Goal: Task Accomplishment & Management: Manage account settings

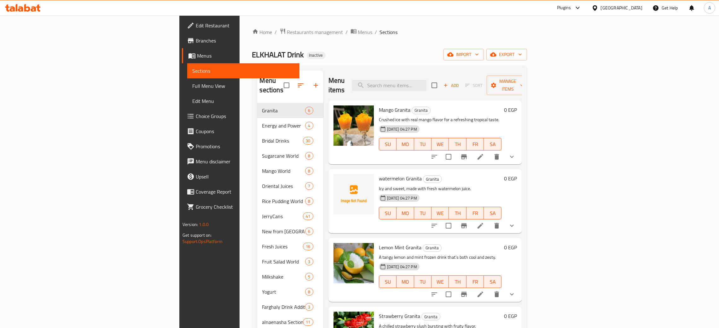
click at [30, 10] on icon at bounding box center [27, 8] width 6 height 8
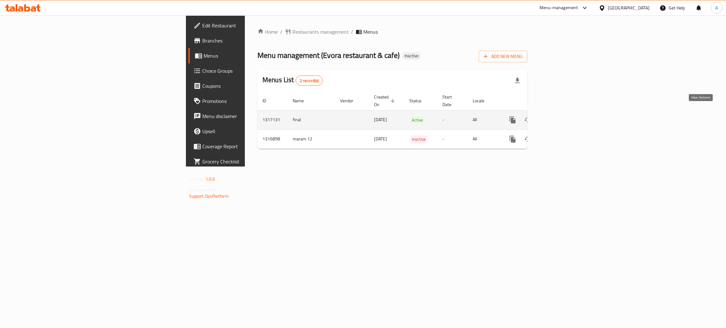
click at [561, 117] on icon "enhanced table" at bounding box center [558, 120] width 6 height 6
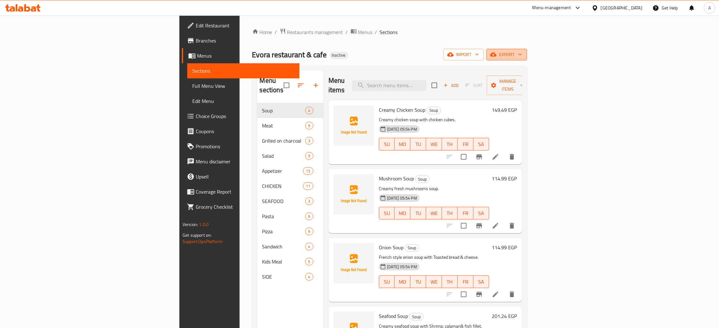
click at [527, 55] on button "export" at bounding box center [506, 55] width 41 height 12
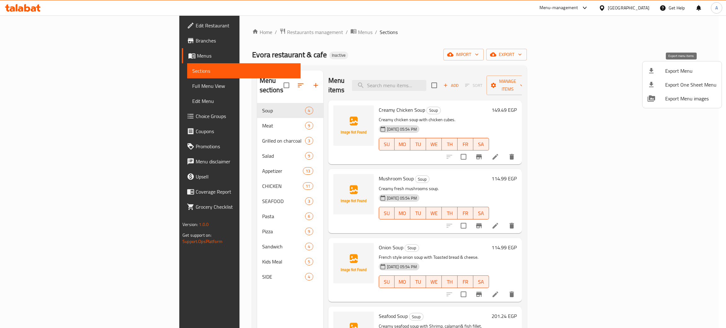
click at [666, 69] on span "Export Menu" at bounding box center [690, 71] width 51 height 8
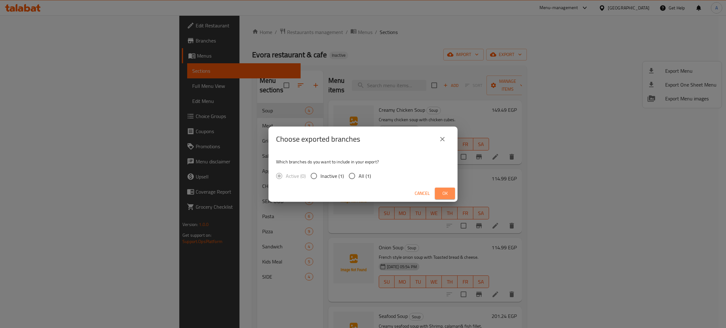
click at [445, 192] on span "Ok" at bounding box center [445, 194] width 10 height 8
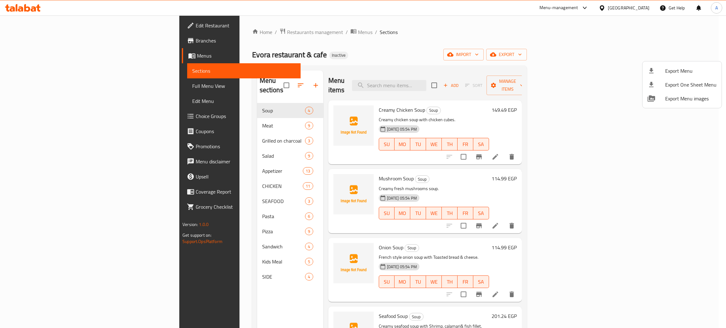
click at [641, 9] on div at bounding box center [363, 164] width 726 height 328
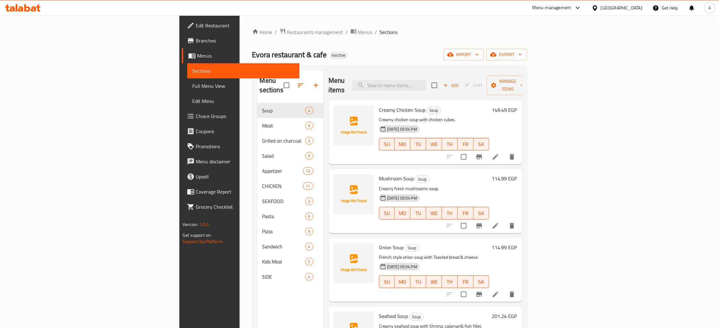
click at [638, 5] on div "[GEOGRAPHIC_DATA]" at bounding box center [622, 7] width 42 height 7
click at [565, 164] on div "[GEOGRAPHIC_DATA]" at bounding box center [574, 165] width 42 height 7
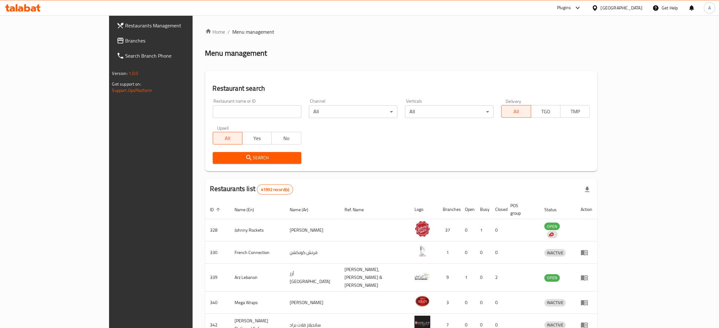
click at [213, 110] on input "search" at bounding box center [257, 112] width 89 height 13
paste input "HEALTHY DAY"
type input "HEALTHY DAY"
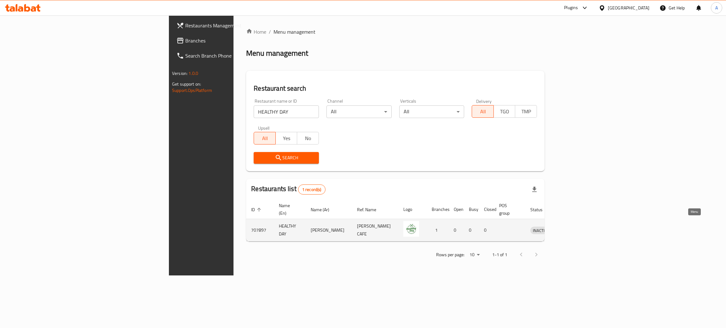
click at [572, 227] on icon "enhanced table" at bounding box center [568, 231] width 8 height 8
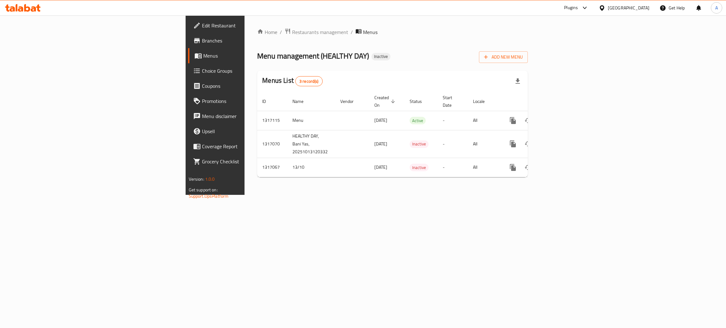
click at [202, 40] on span "Branches" at bounding box center [252, 41] width 100 height 8
click at [561, 117] on icon "enhanced table" at bounding box center [558, 120] width 6 height 6
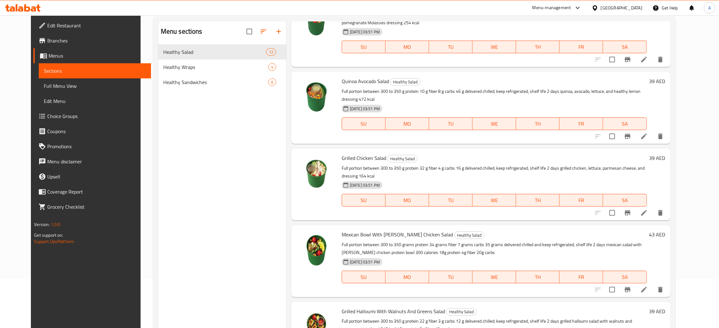
scroll to position [89, 0]
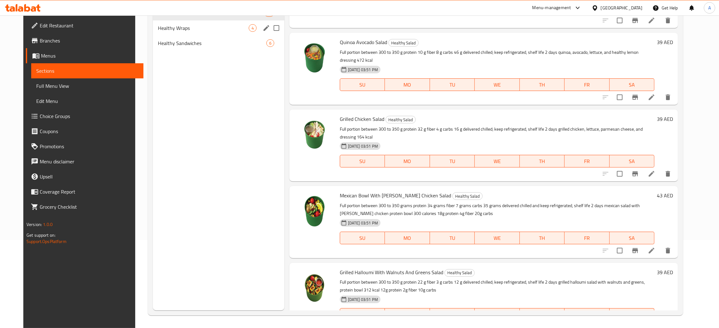
click at [193, 32] on div "Healthy Wraps 4" at bounding box center [218, 27] width 131 height 15
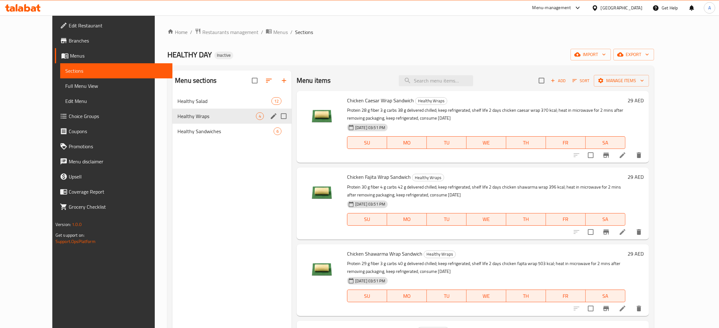
click at [177, 124] on div "Healthy Wraps 4" at bounding box center [231, 116] width 119 height 15
click at [231, 132] on span "Healthy Sandwiches" at bounding box center [216, 132] width 78 height 8
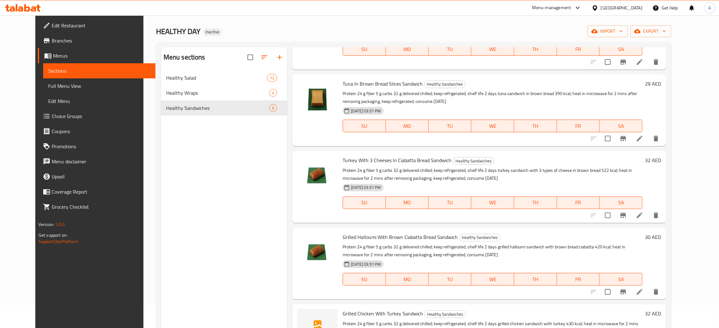
scroll to position [89, 0]
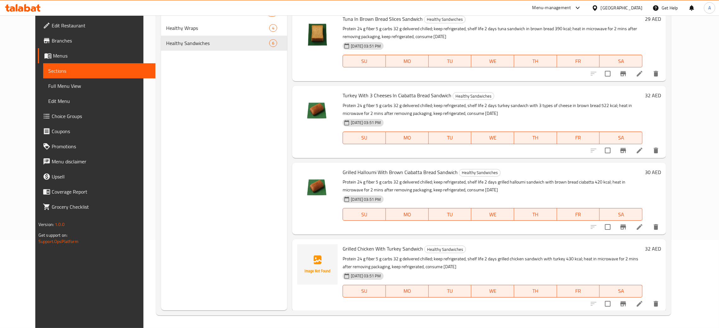
click at [622, 7] on div "[GEOGRAPHIC_DATA]" at bounding box center [622, 7] width 42 height 7
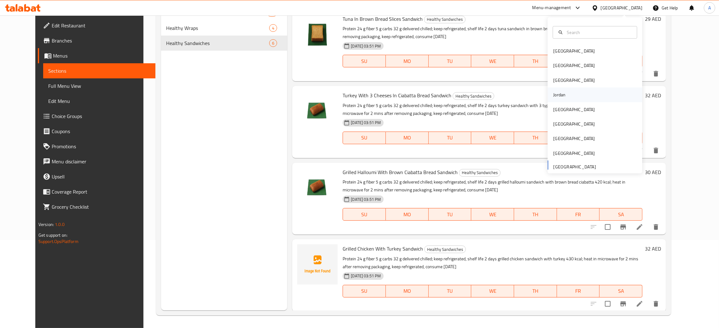
click at [560, 93] on div "Jordan" at bounding box center [559, 95] width 22 height 14
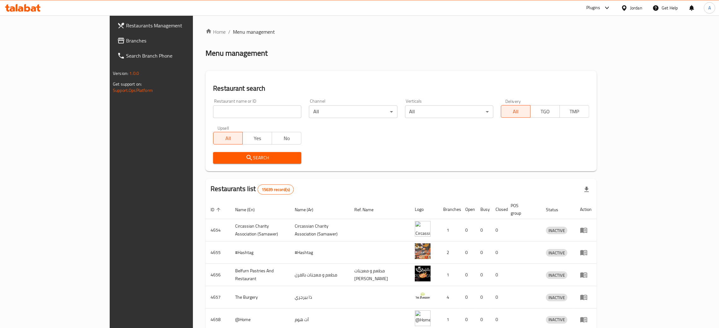
click at [213, 112] on input "search" at bounding box center [257, 112] width 88 height 13
paste input "[PERSON_NAME]"
type input "[PERSON_NAME]"
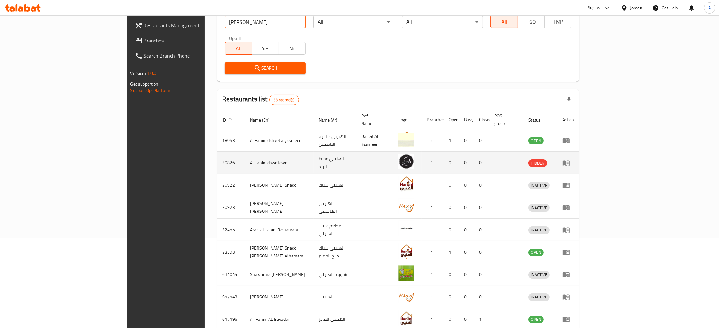
scroll to position [143, 0]
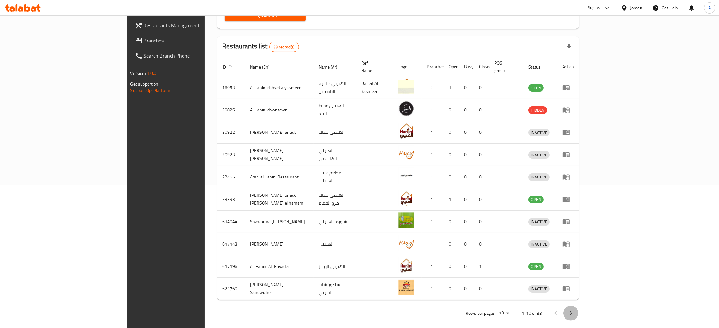
click at [574, 310] on icon "Next page" at bounding box center [571, 314] width 8 height 8
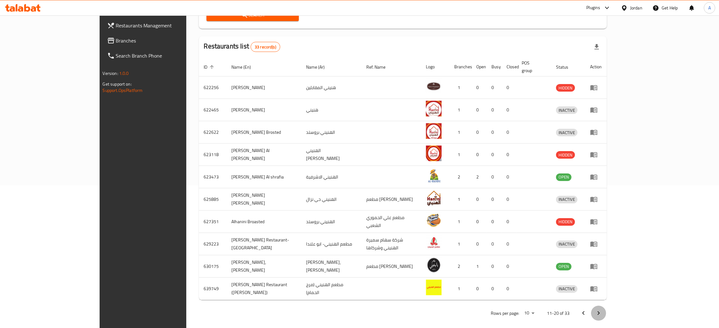
click at [602, 310] on icon "Next page" at bounding box center [599, 314] width 8 height 8
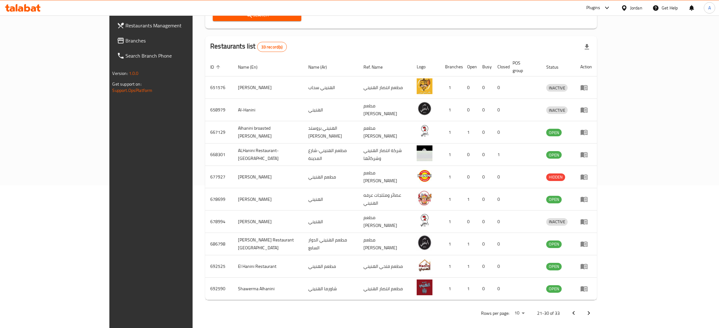
click at [592, 310] on icon "Next page" at bounding box center [589, 314] width 8 height 8
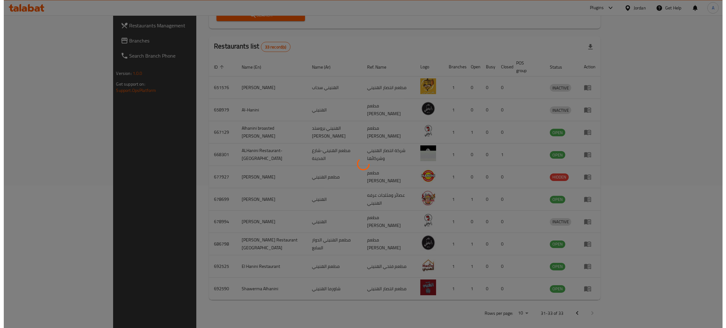
scroll to position [0, 0]
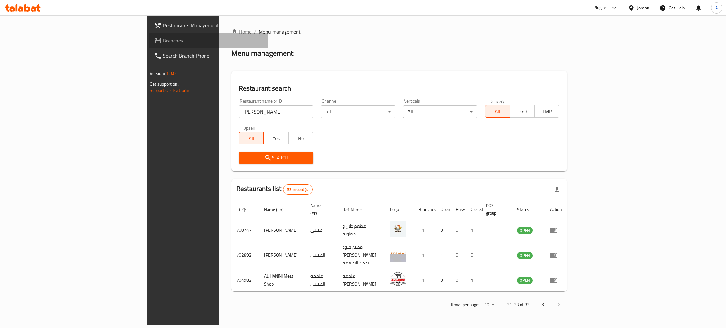
click at [163, 41] on span "Branches" at bounding box center [213, 41] width 100 height 8
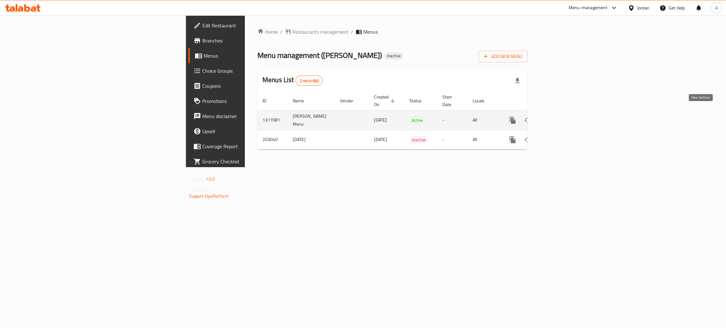
click at [562, 117] on icon "enhanced table" at bounding box center [558, 121] width 8 height 8
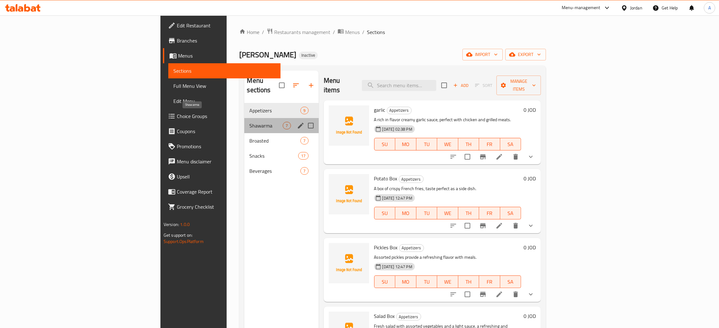
click at [249, 122] on span "Shawarma" at bounding box center [265, 126] width 33 height 8
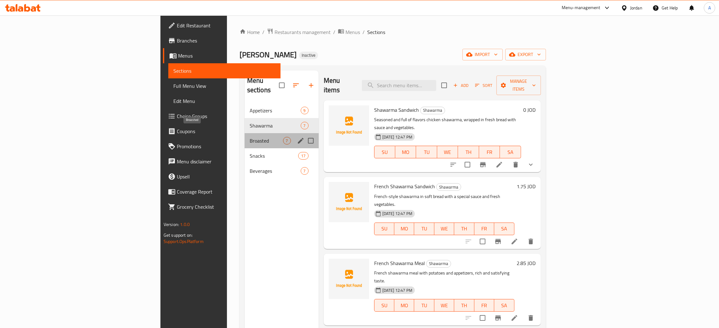
click at [250, 137] on span "Broasted" at bounding box center [266, 141] width 33 height 8
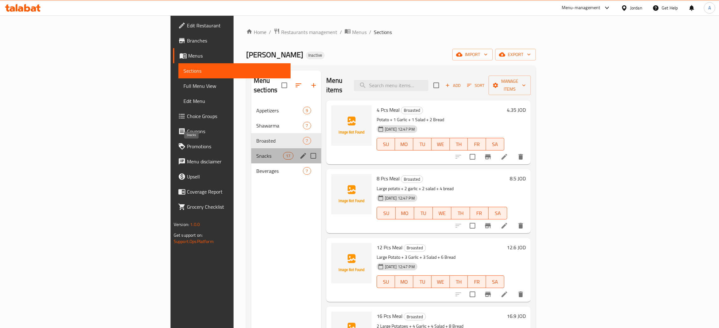
click at [256, 152] on span "Snacks" at bounding box center [269, 156] width 27 height 8
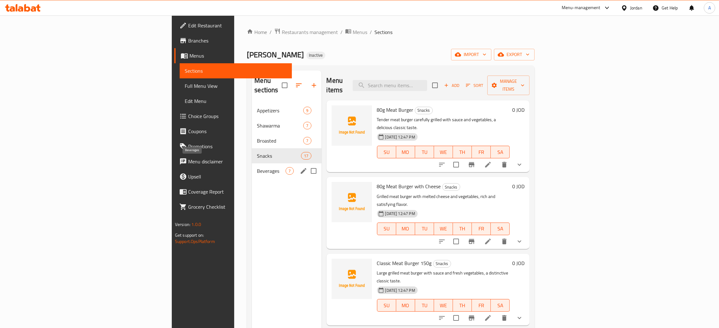
click at [257, 167] on span "Beverages" at bounding box center [271, 171] width 29 height 8
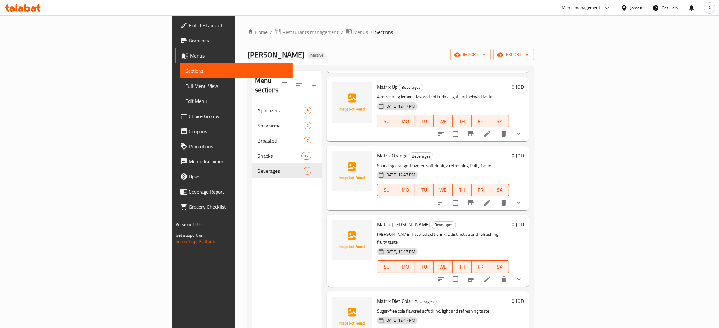
click at [634, 8] on div "Jordan" at bounding box center [636, 7] width 12 height 7
click at [565, 117] on div "[GEOGRAPHIC_DATA]" at bounding box center [594, 121] width 95 height 14
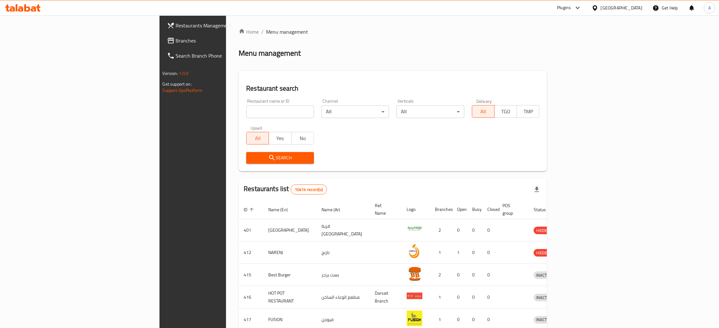
click at [176, 39] on span "Branches" at bounding box center [225, 41] width 99 height 8
